Goal: Find specific page/section: Find specific page/section

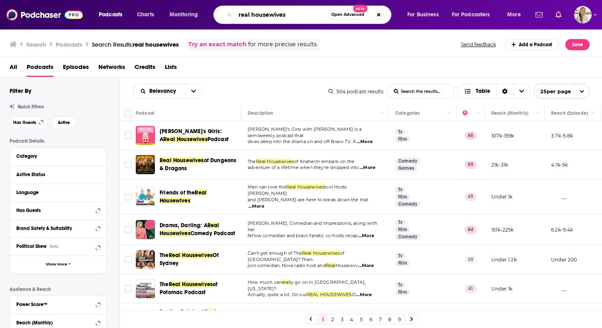
click at [292, 21] on input "real housewives" at bounding box center [281, 14] width 92 height 13
paste input "[PERSON_NAME]"
type input "[PERSON_NAME]"
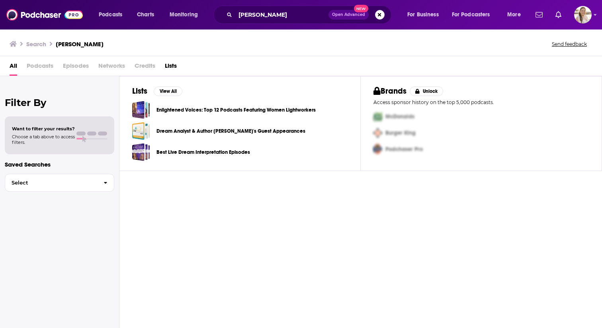
click at [141, 65] on span "Credits" at bounding box center [145, 67] width 21 height 16
click at [141, 70] on span "Credits" at bounding box center [145, 67] width 21 height 16
click at [142, 67] on span "Credits" at bounding box center [145, 67] width 21 height 16
click at [141, 66] on span "Credits" at bounding box center [145, 67] width 21 height 16
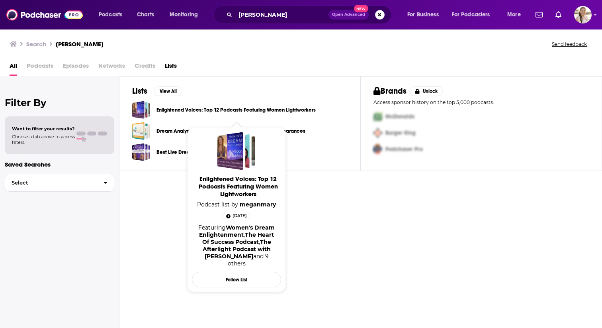
click at [170, 110] on link "Enlightened Voices: Top 12 Podcasts Featuring Women Lightworkers" at bounding box center [236, 110] width 159 height 9
